Goal: Task Accomplishment & Management: Manage account settings

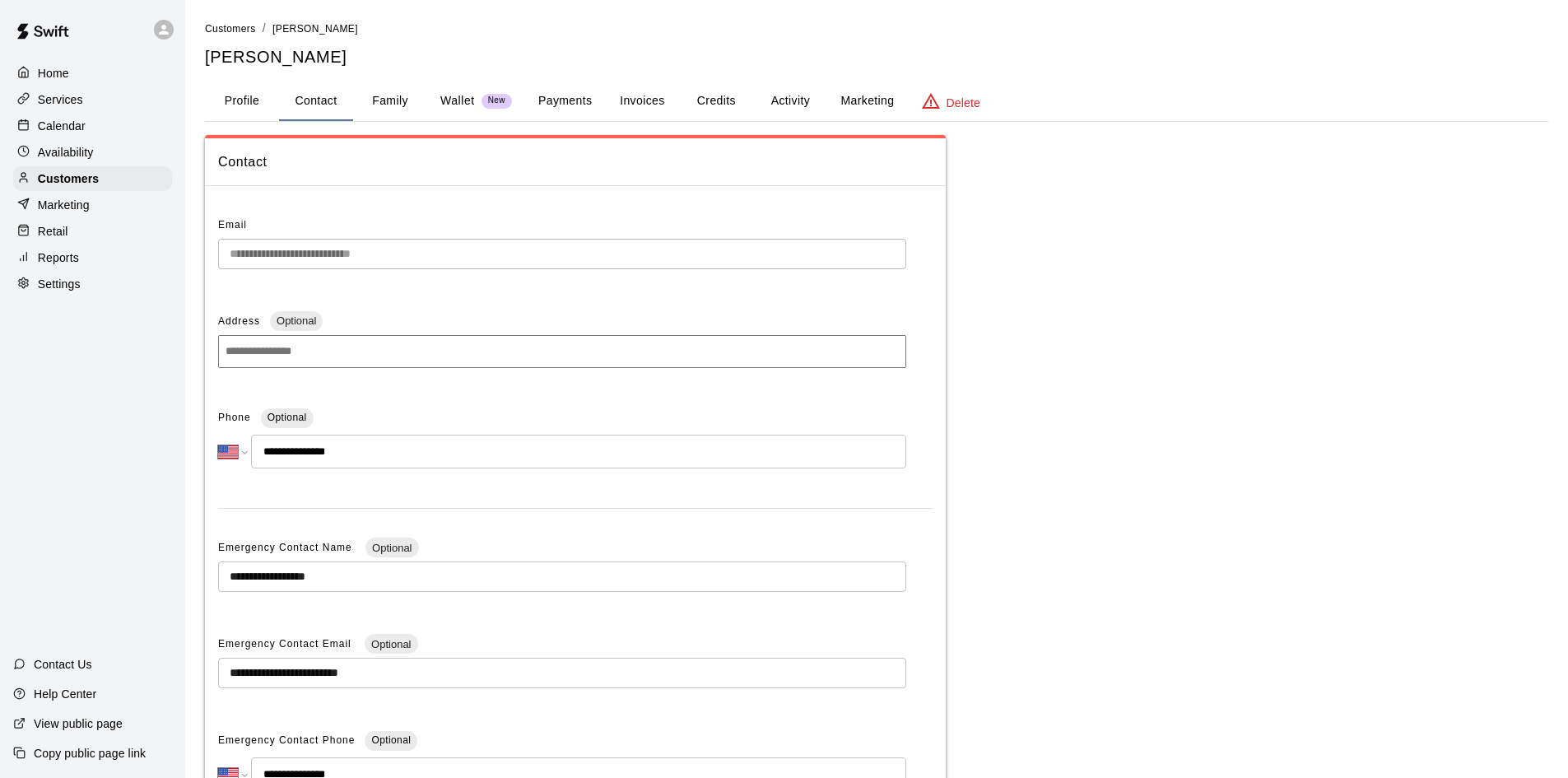
select select "**"
click at [81, 130] on p "Calendar" at bounding box center [62, 126] width 48 height 16
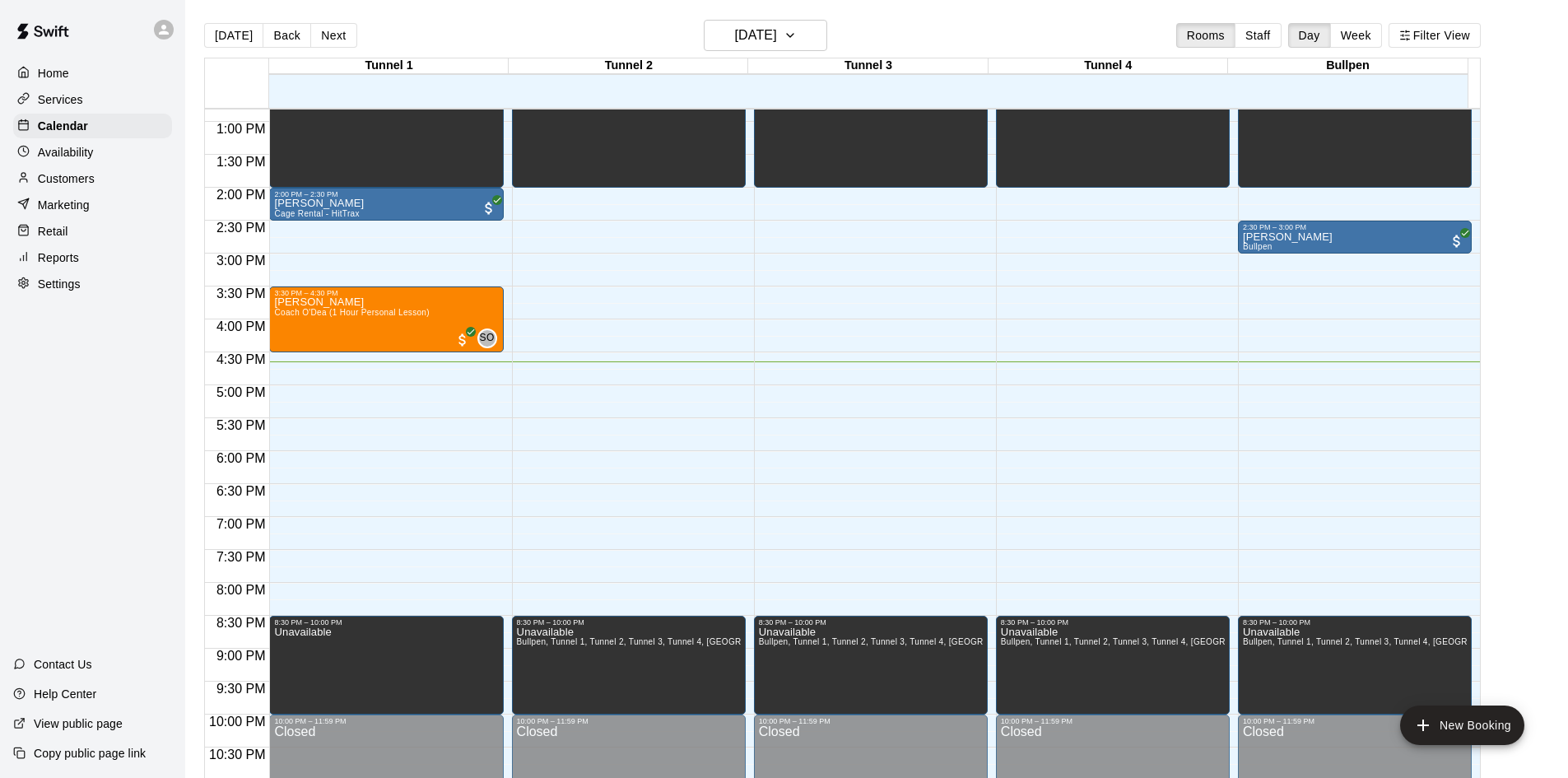
scroll to position [895, 0]
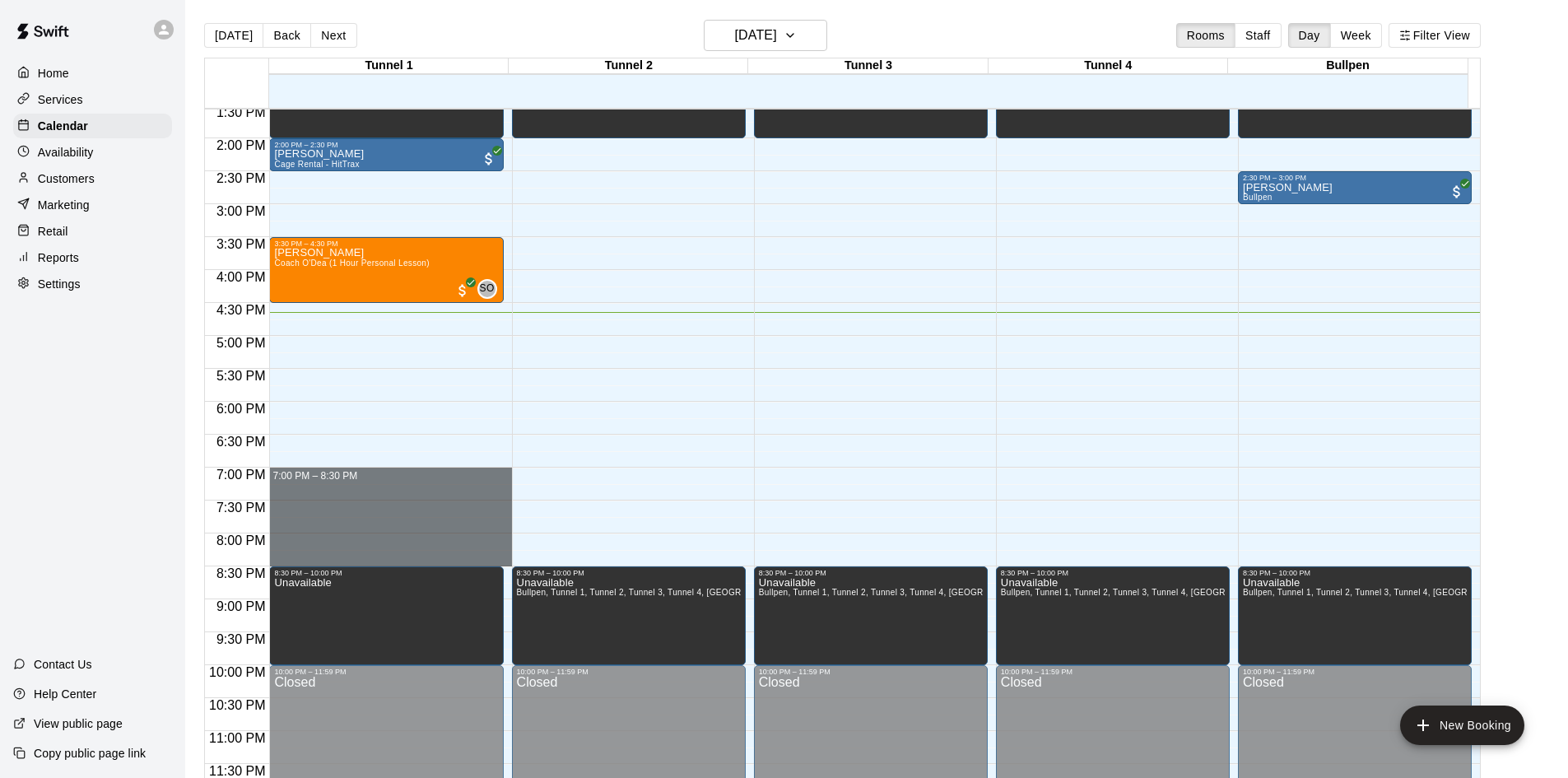
drag, startPoint x: 357, startPoint y: 473, endPoint x: 356, endPoint y: 554, distance: 81.0
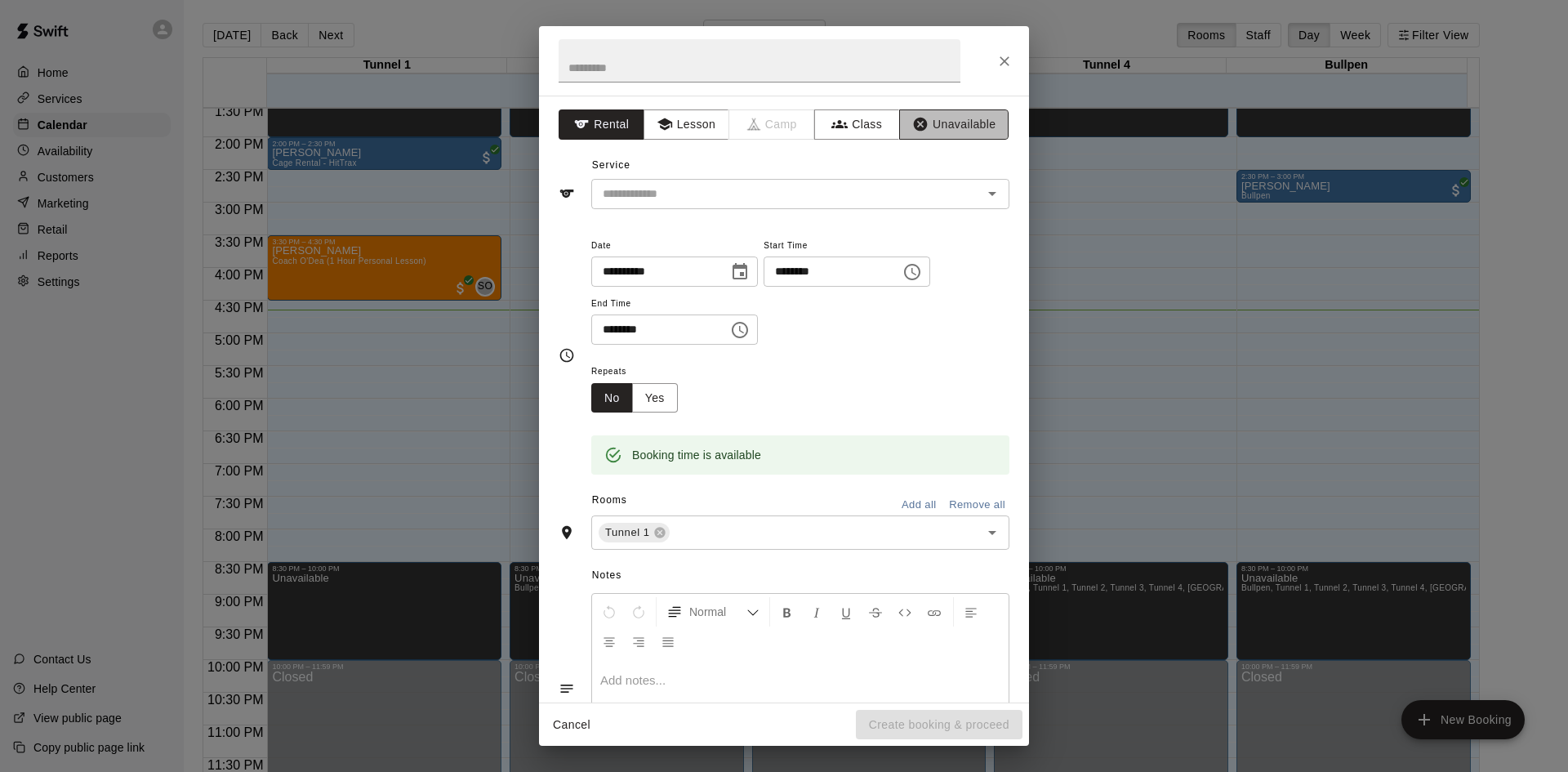
click at [974, 118] on button "Unavailable" at bounding box center [954, 125] width 110 height 30
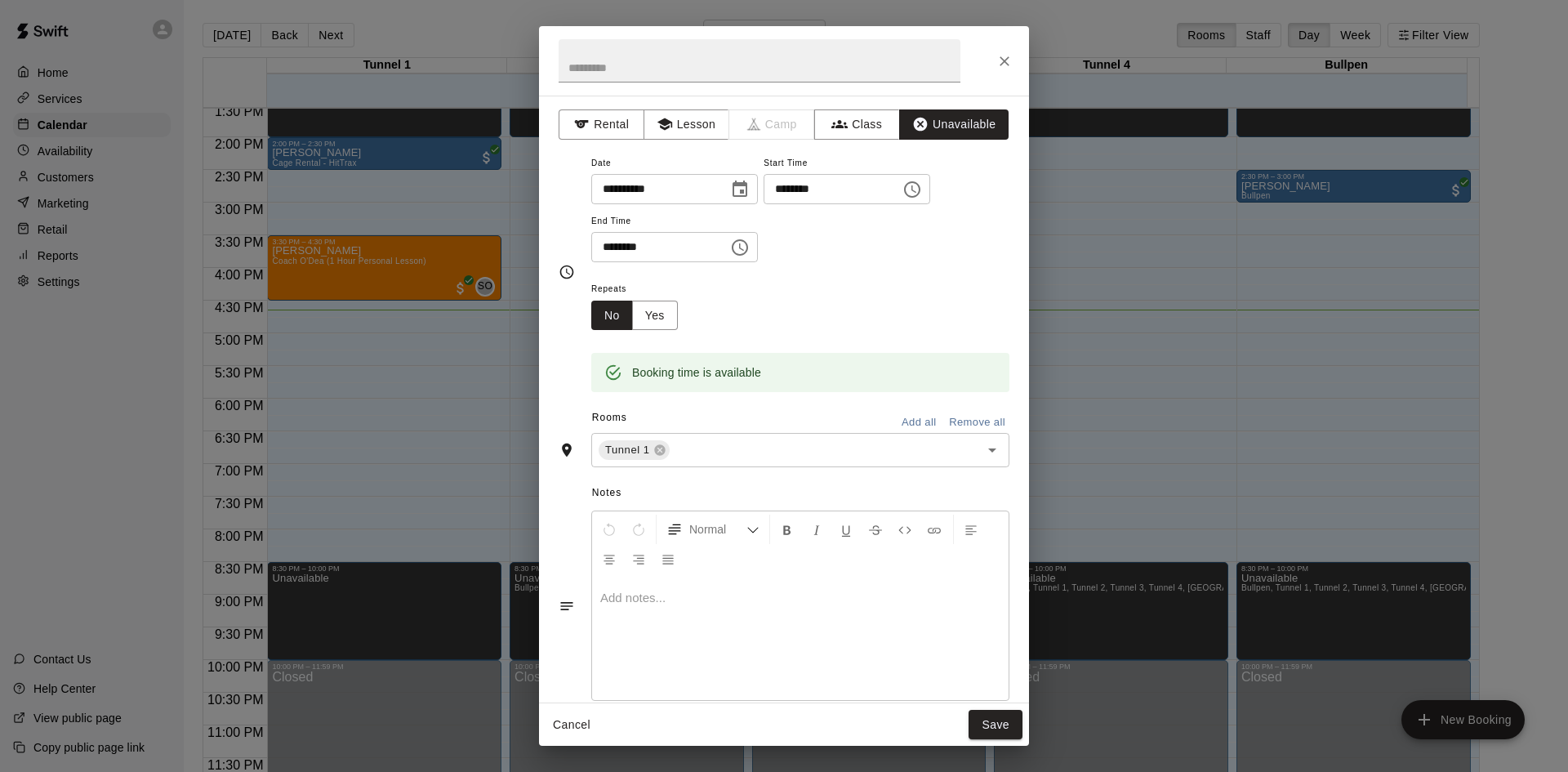
click at [923, 423] on button "Add all" at bounding box center [919, 423] width 52 height 25
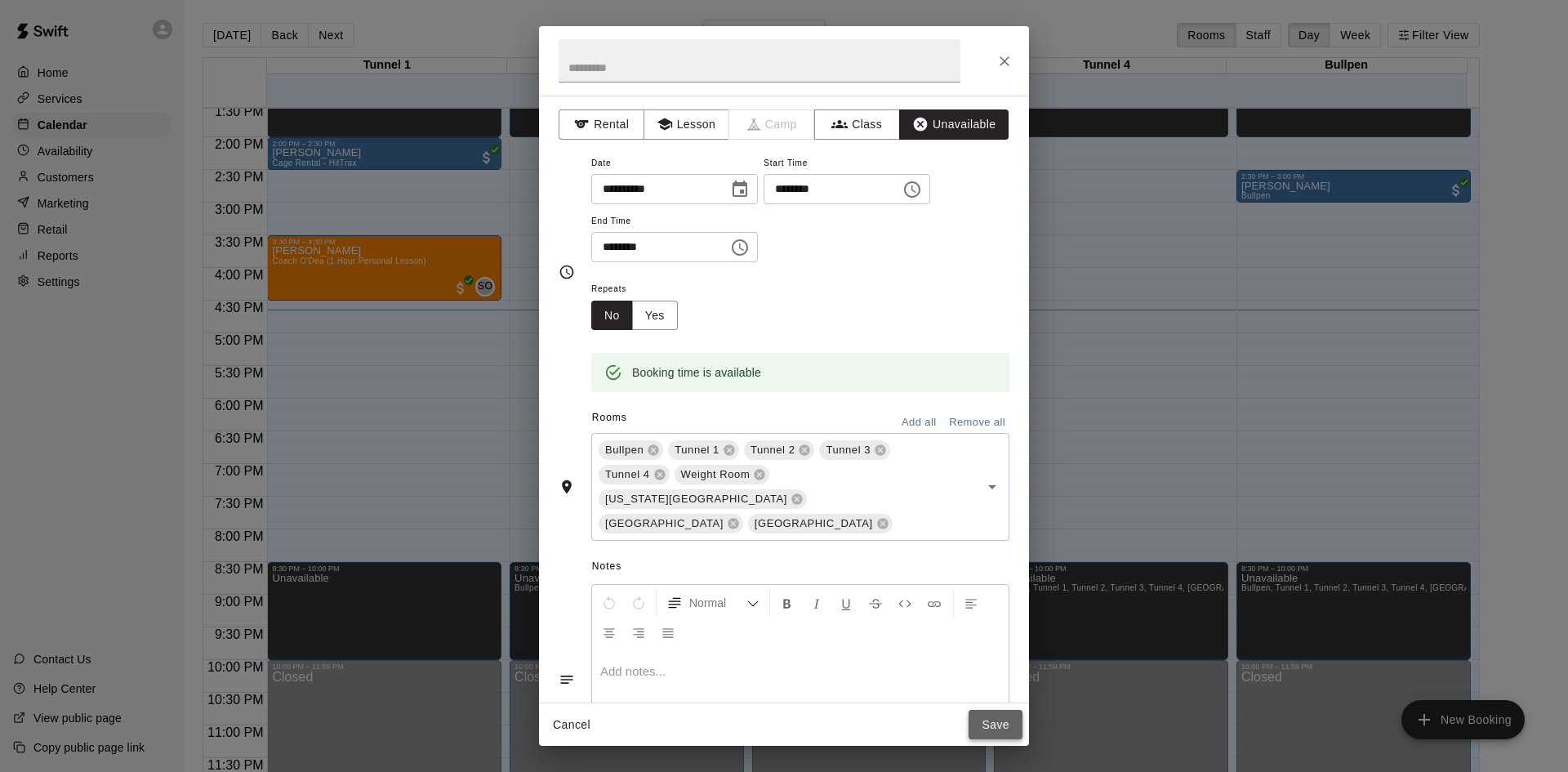
click at [998, 728] on button "Save" at bounding box center [996, 726] width 54 height 30
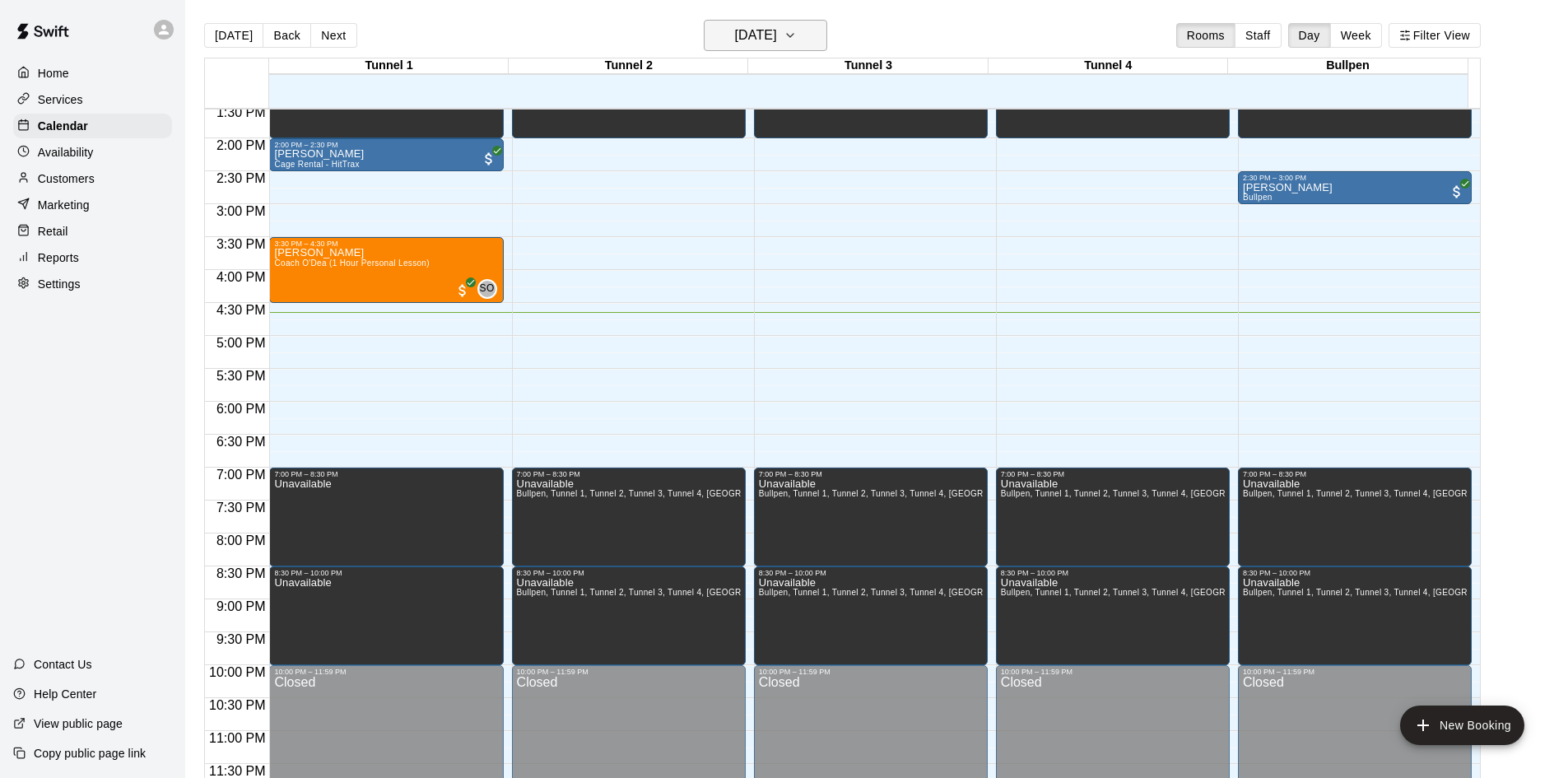
click at [805, 37] on button "[DATE]" at bounding box center [765, 35] width 123 height 31
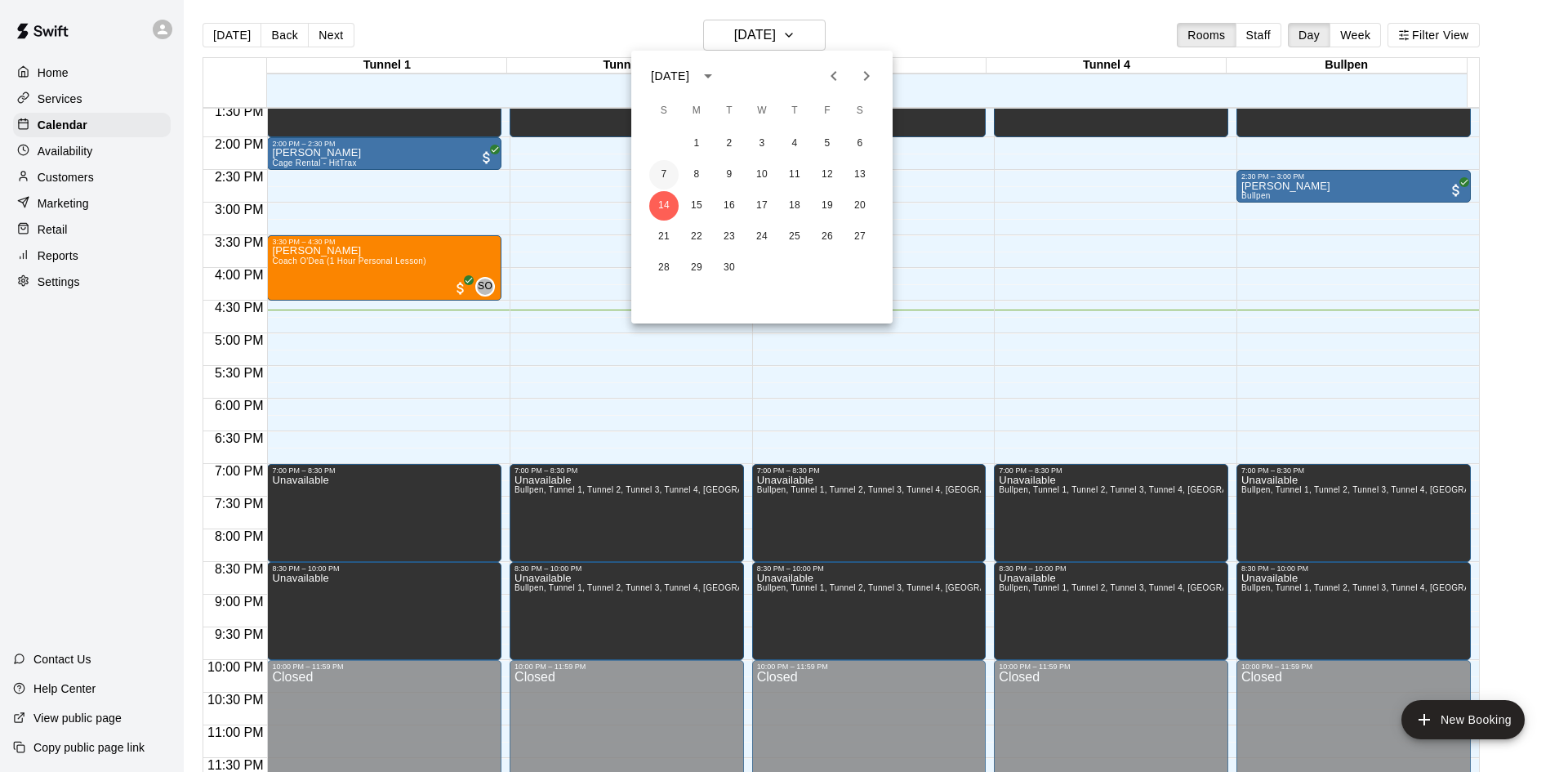
click at [667, 175] on button "7" at bounding box center [664, 174] width 29 height 29
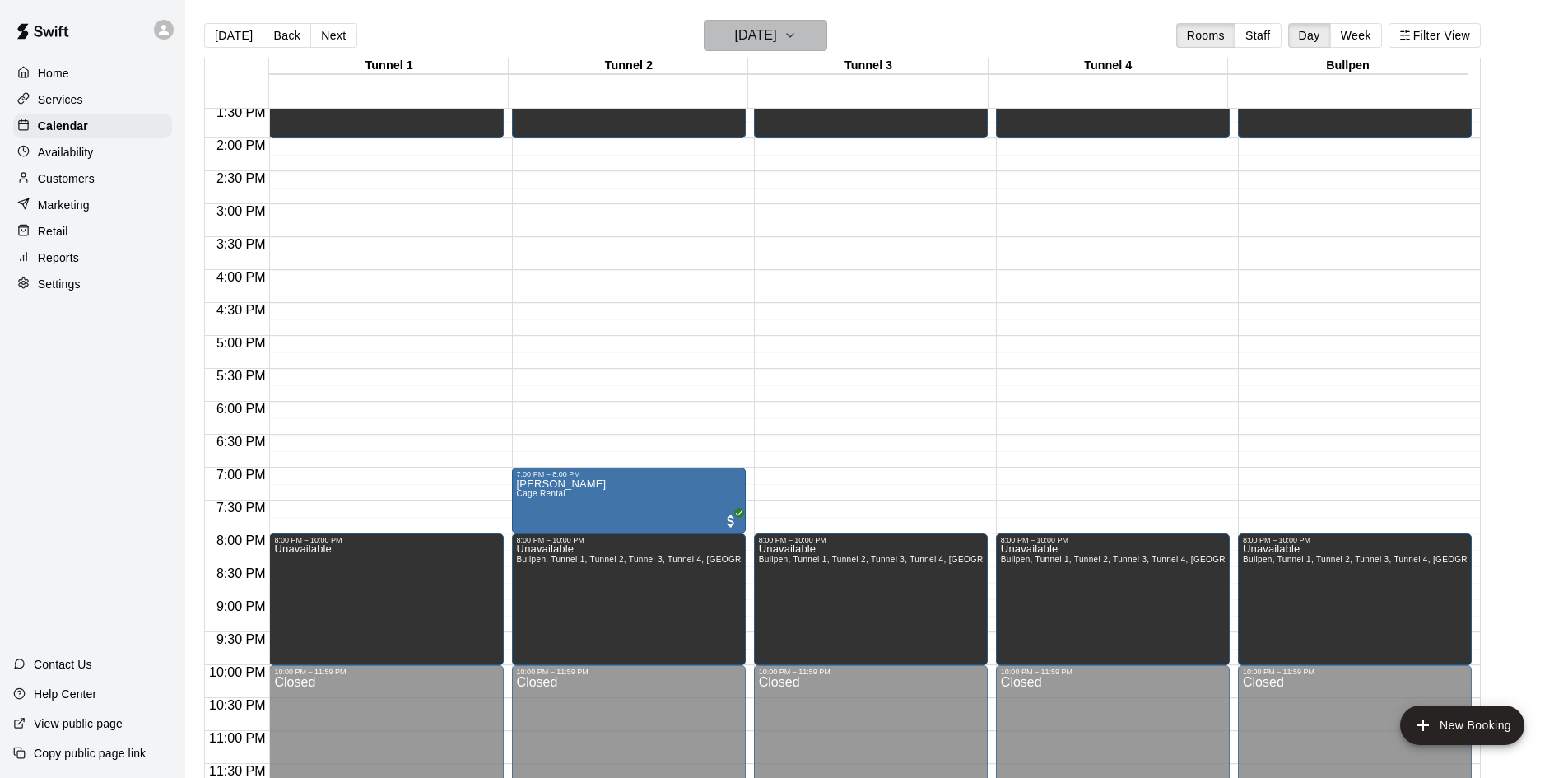
click at [773, 48] on button "[DATE]" at bounding box center [765, 35] width 123 height 31
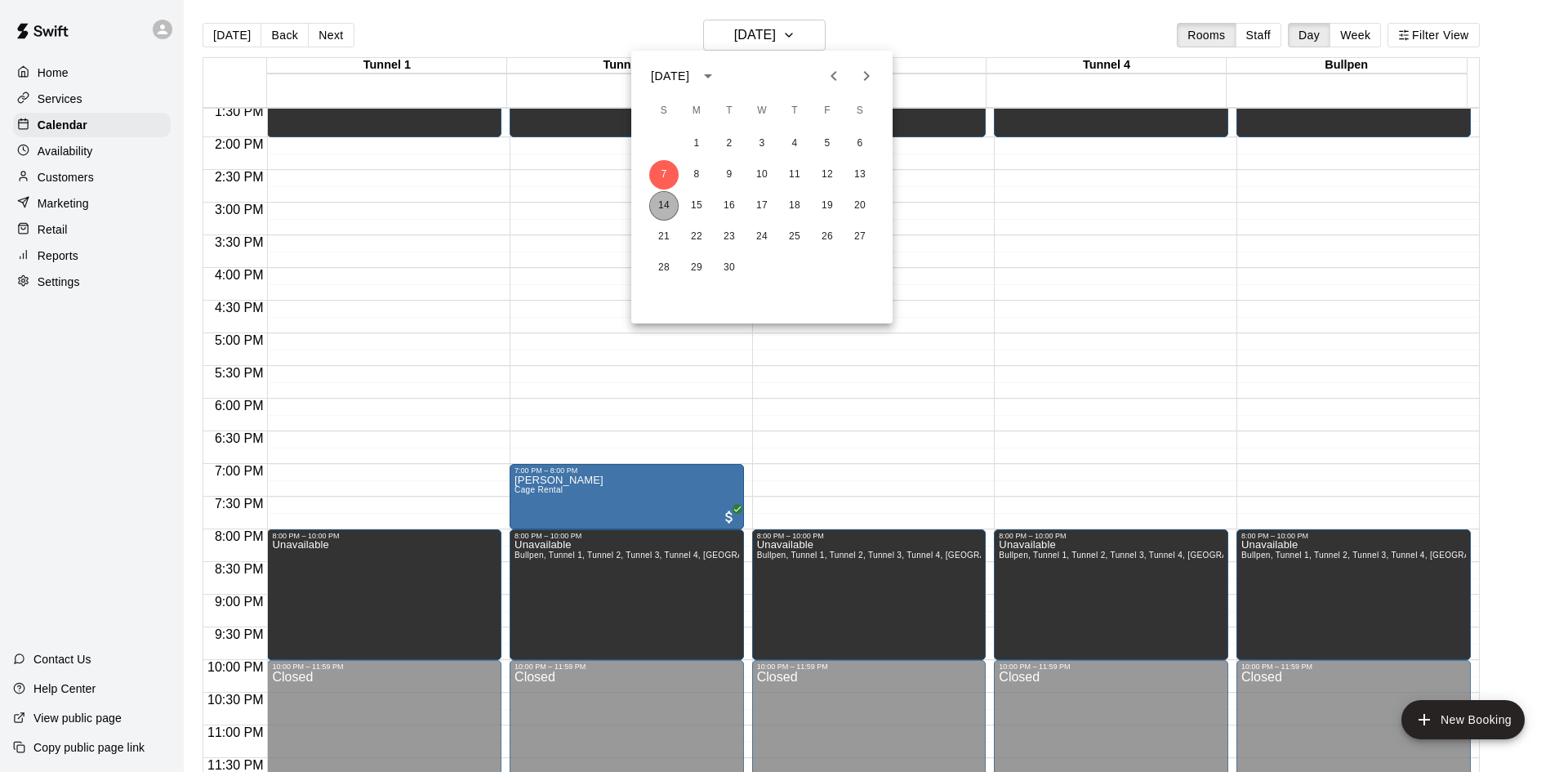
click at [662, 217] on button "14" at bounding box center [664, 206] width 29 height 29
